Goal: Navigation & Orientation: Find specific page/section

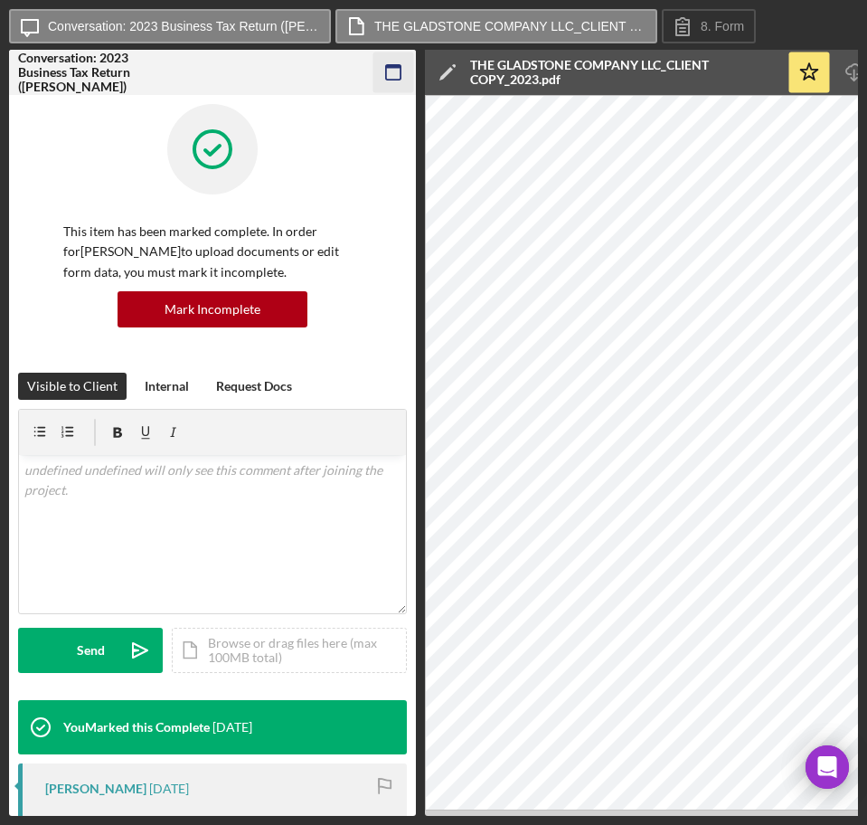
click at [392, 60] on icon "button" at bounding box center [393, 72] width 41 height 41
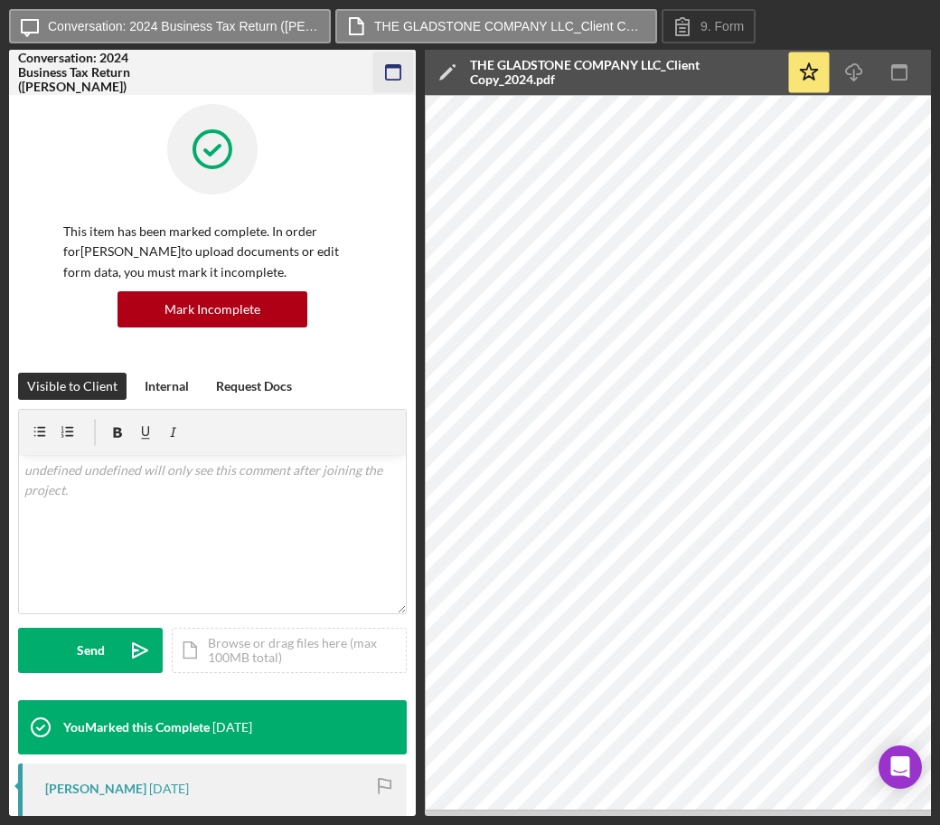
click at [384, 57] on icon "button" at bounding box center [393, 72] width 41 height 41
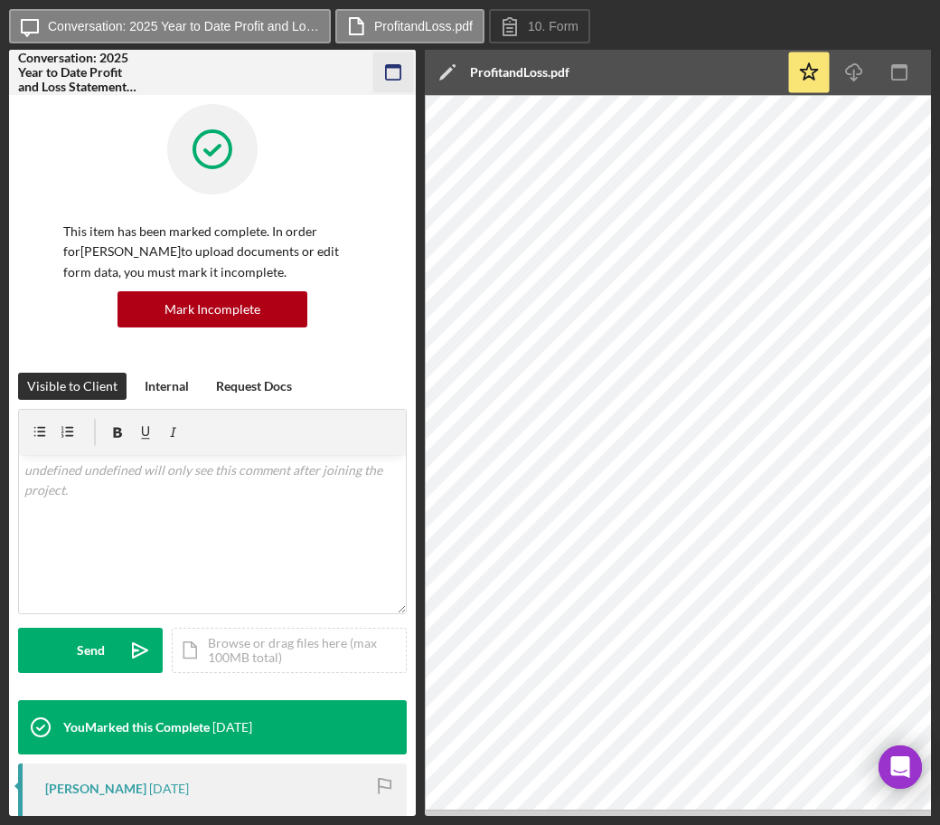
click at [382, 59] on icon "button" at bounding box center [393, 72] width 41 height 41
